Goal: Task Accomplishment & Management: Manage account settings

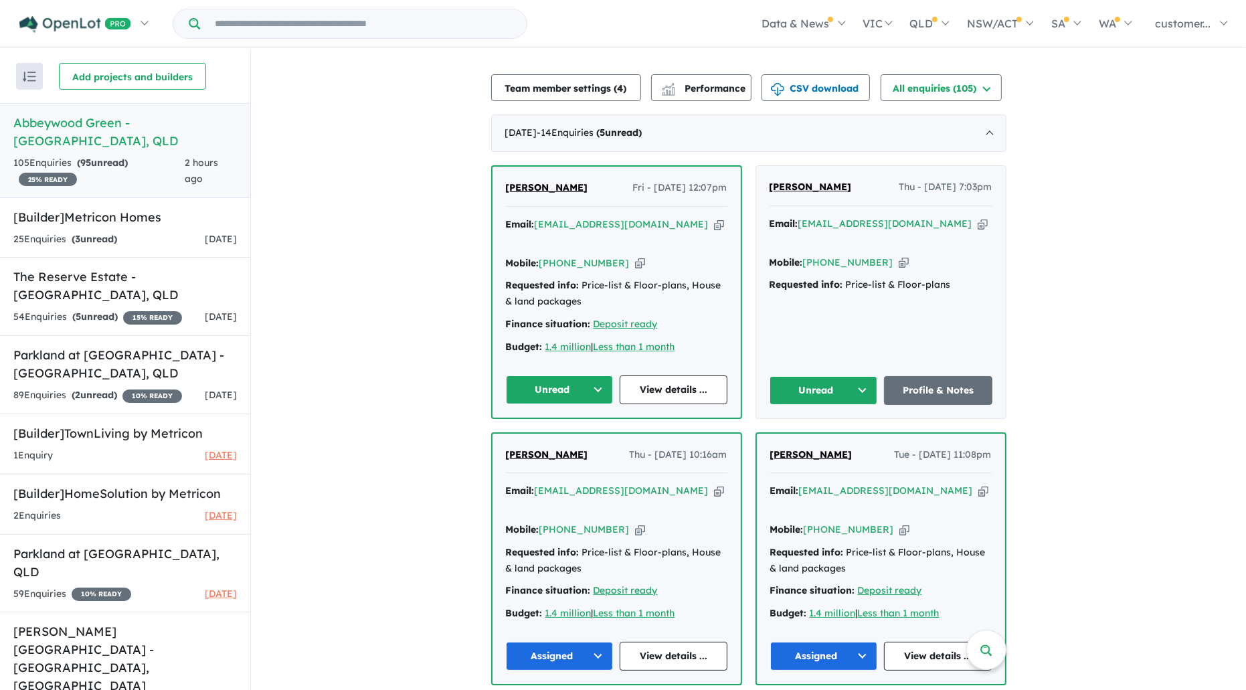
scroll to position [446, 0]
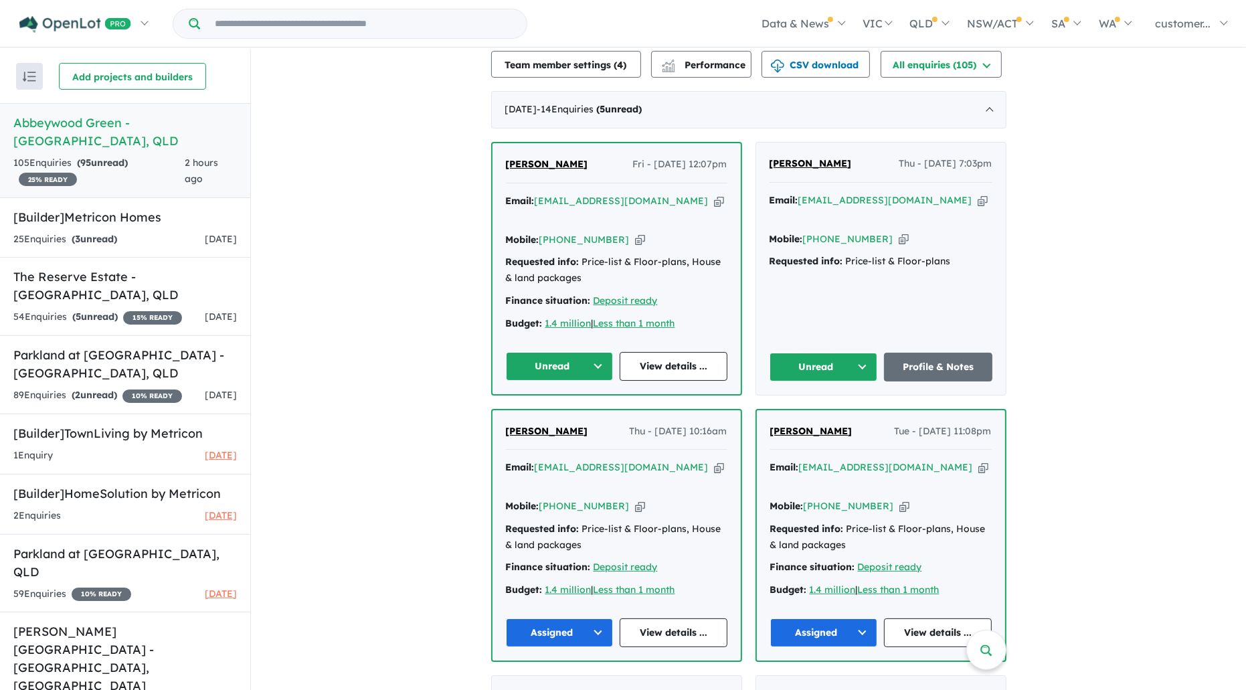
click at [978, 195] on icon "button" at bounding box center [983, 200] width 10 height 14
click at [899, 232] on icon "button" at bounding box center [904, 239] width 10 height 14
drag, startPoint x: 831, startPoint y: 162, endPoint x: 762, endPoint y: 167, distance: 69.1
click at [762, 167] on div "[PERSON_NAME] Thu - [DATE] 7:03pm Email: [EMAIL_ADDRESS][DOMAIN_NAME] Copied! M…" at bounding box center [881, 269] width 250 height 252
copy span "[PERSON_NAME]"
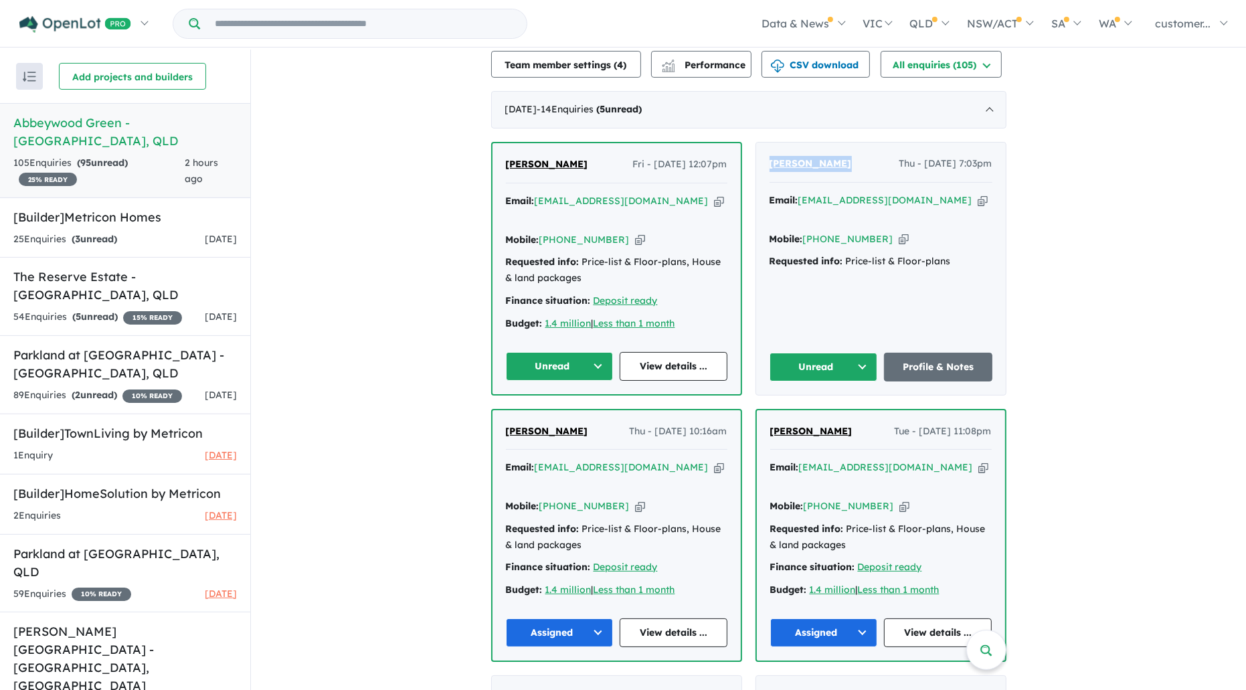
click at [899, 232] on icon "button" at bounding box center [904, 239] width 10 height 14
copy span "[PERSON_NAME]"
click at [714, 202] on icon "button" at bounding box center [719, 201] width 10 height 14
copy span "[PERSON_NAME]"
click at [594, 352] on button "Unread" at bounding box center [560, 366] width 108 height 29
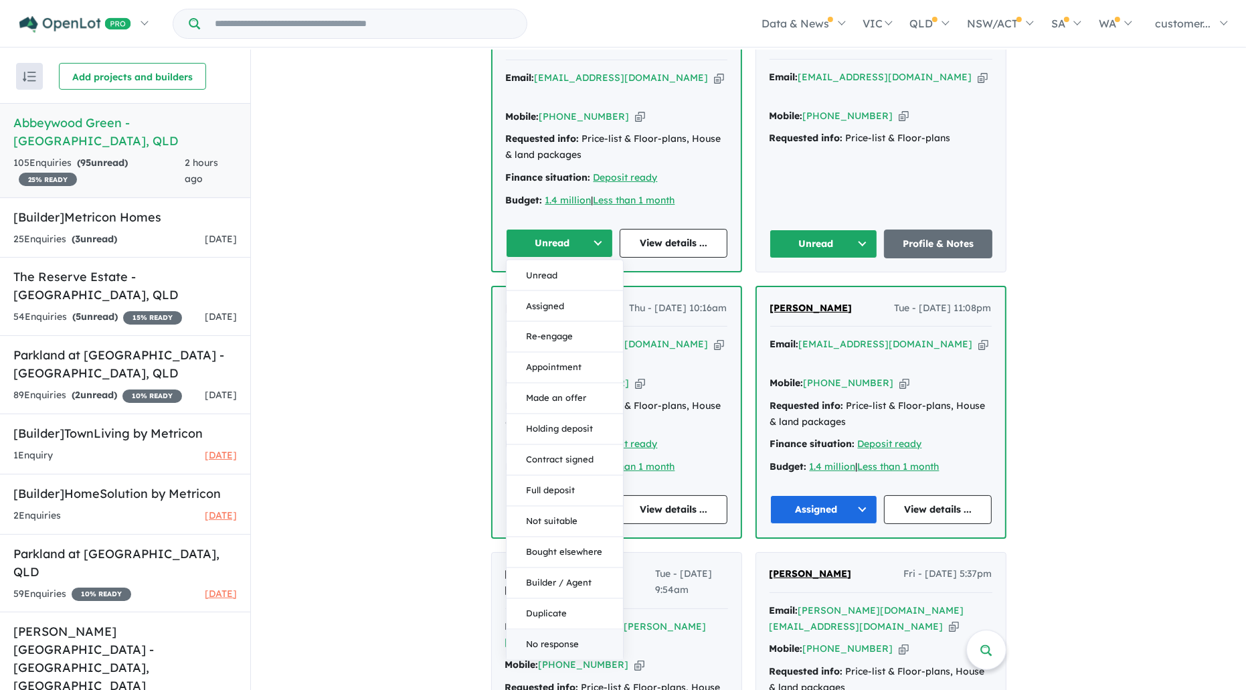
scroll to position [594, 0]
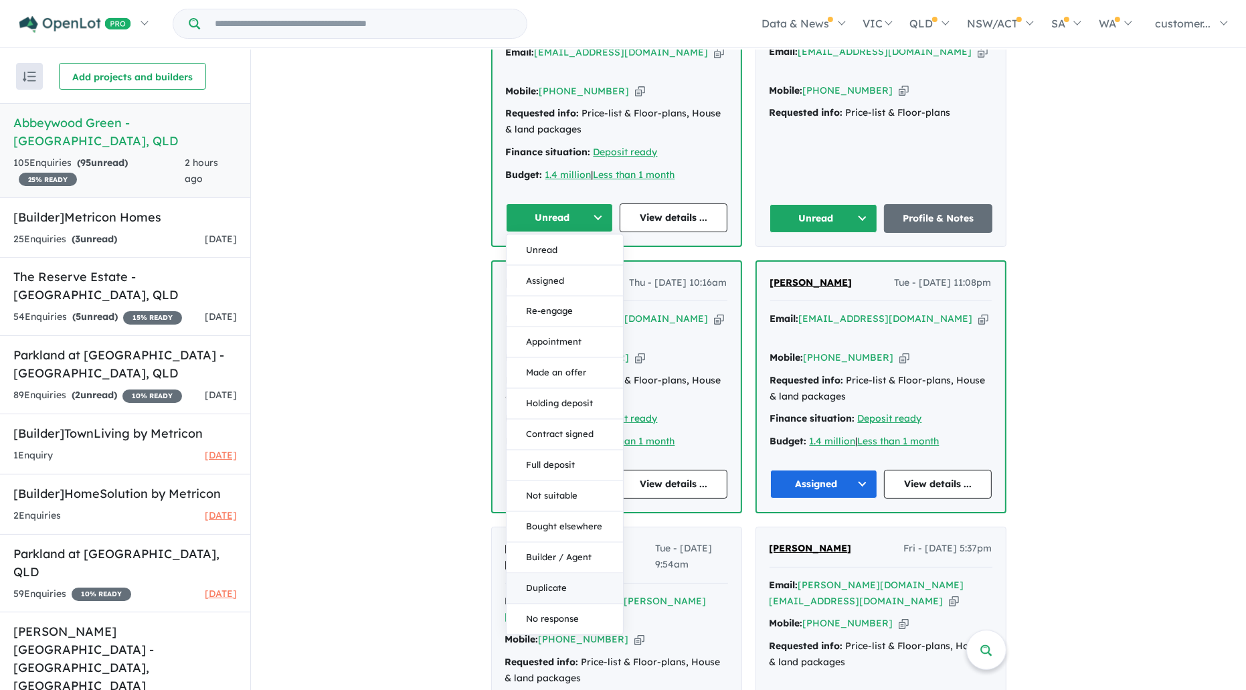
click at [568, 573] on button "Duplicate" at bounding box center [565, 588] width 116 height 31
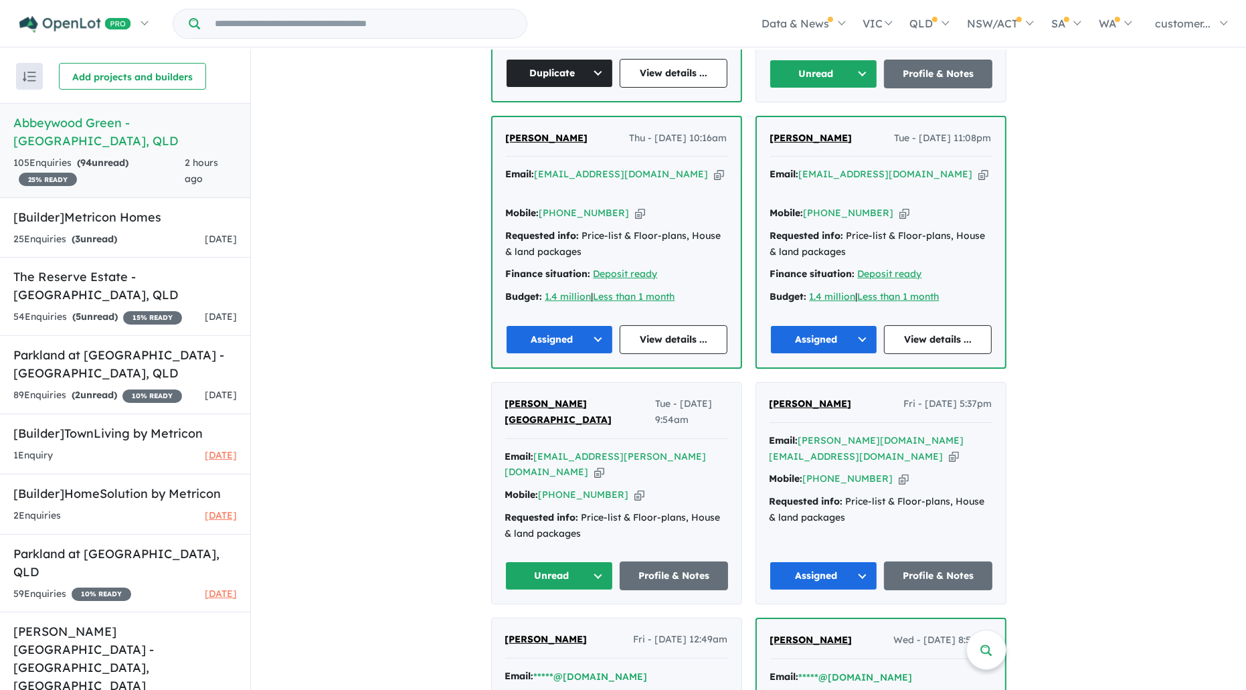
scroll to position [744, 0]
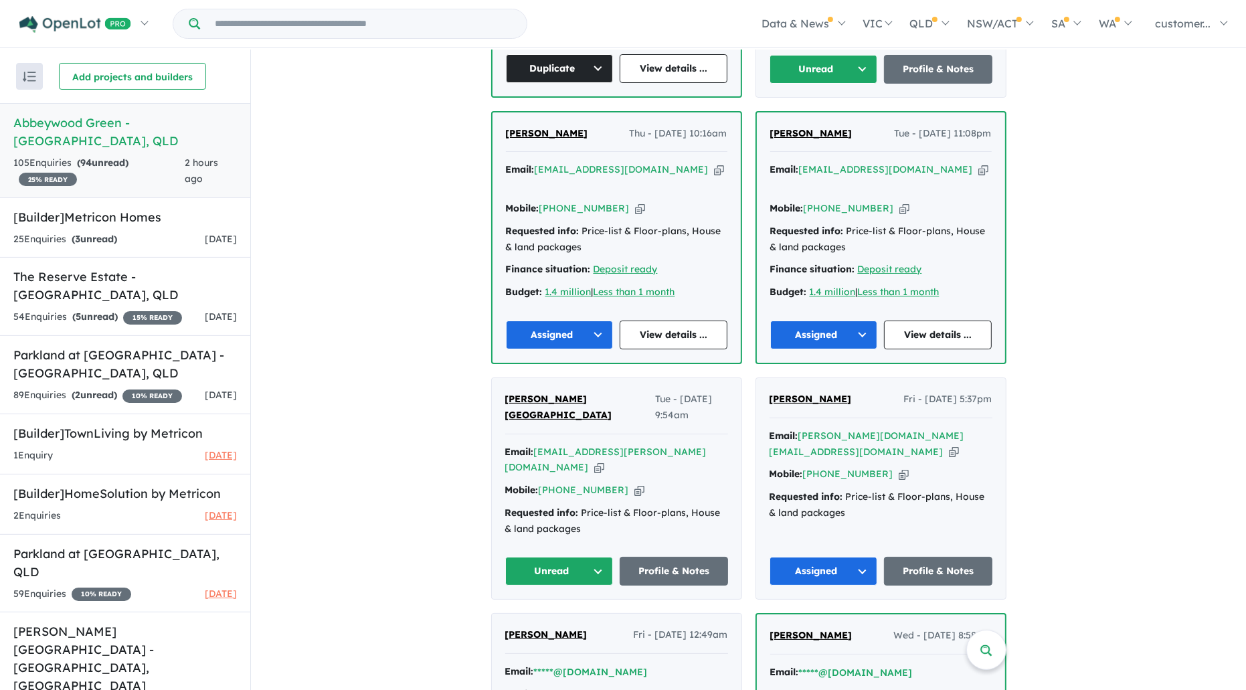
click at [570, 557] on button "Unread" at bounding box center [559, 571] width 108 height 29
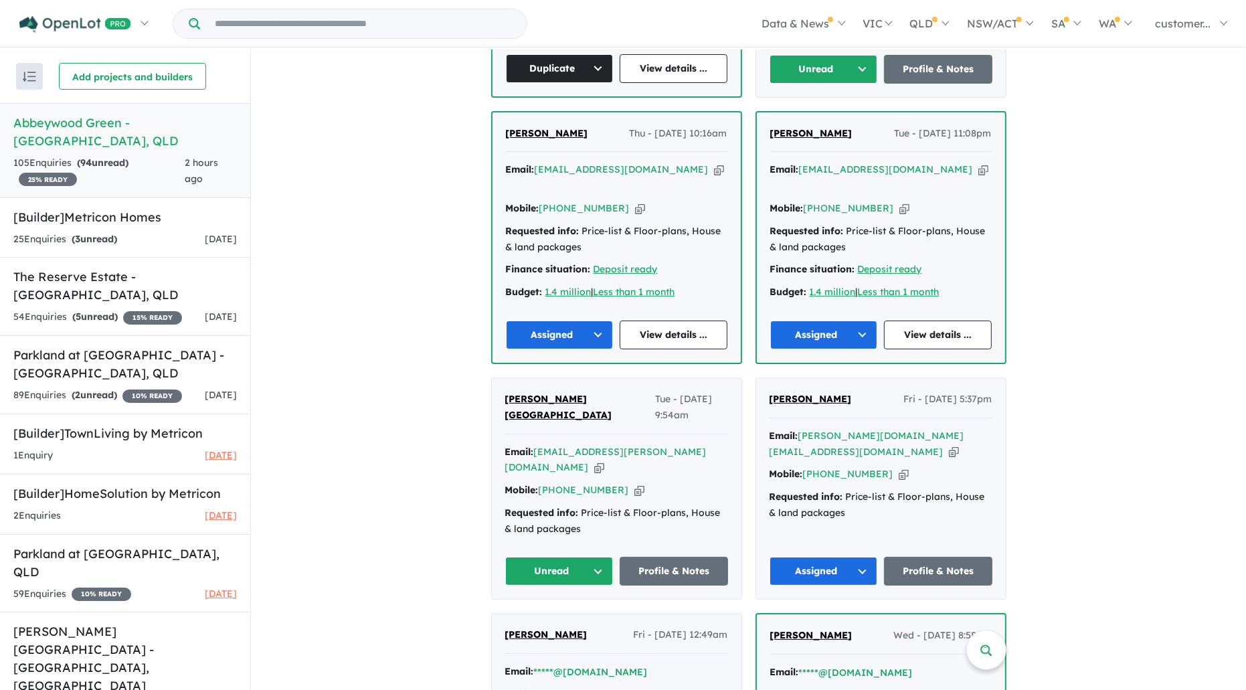
click at [604, 460] on icon "button" at bounding box center [599, 467] width 10 height 14
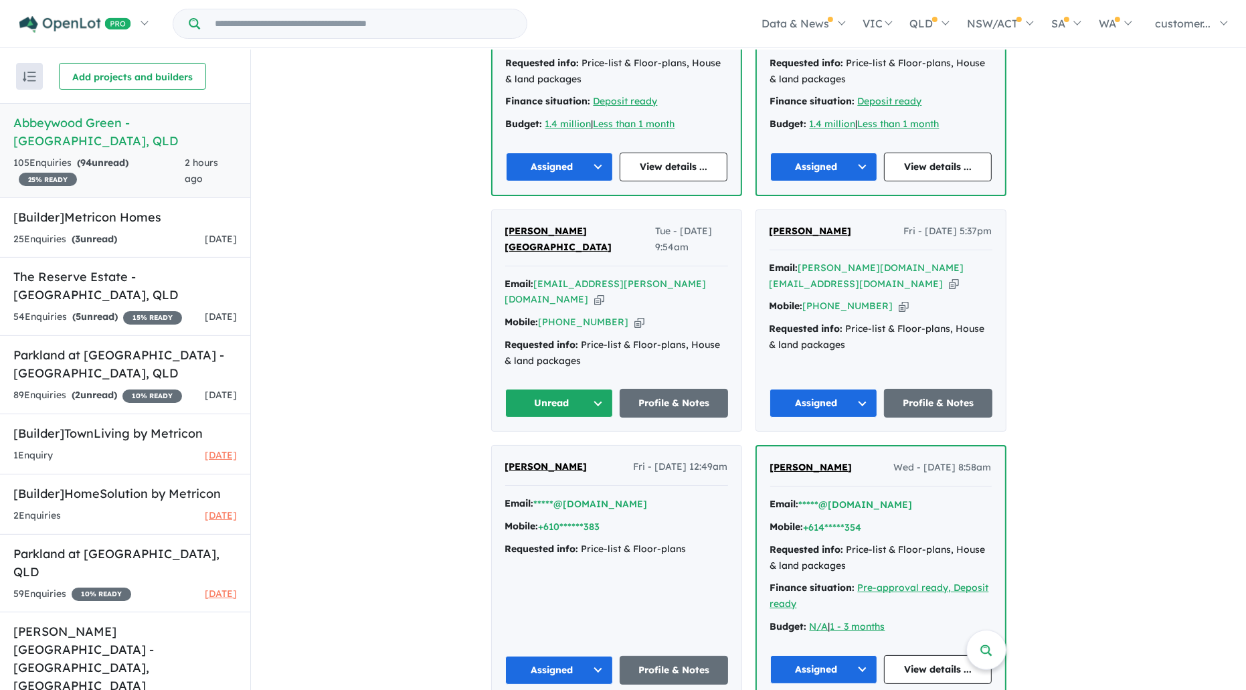
scroll to position [892, 0]
